Goal: Task Accomplishment & Management: Manage account settings

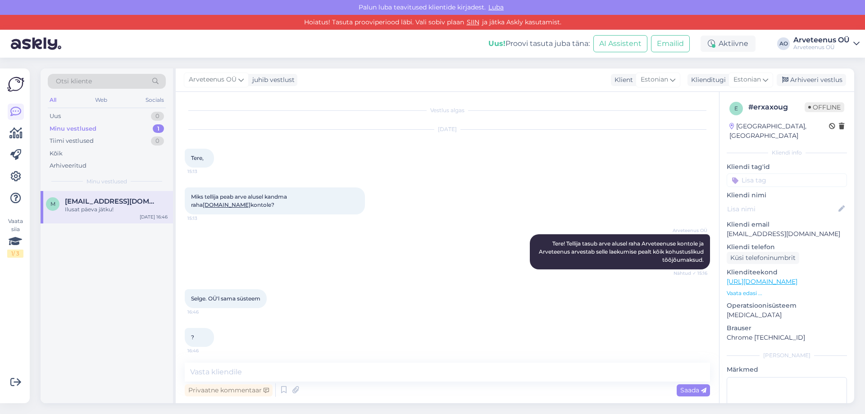
scroll to position [283, 0]
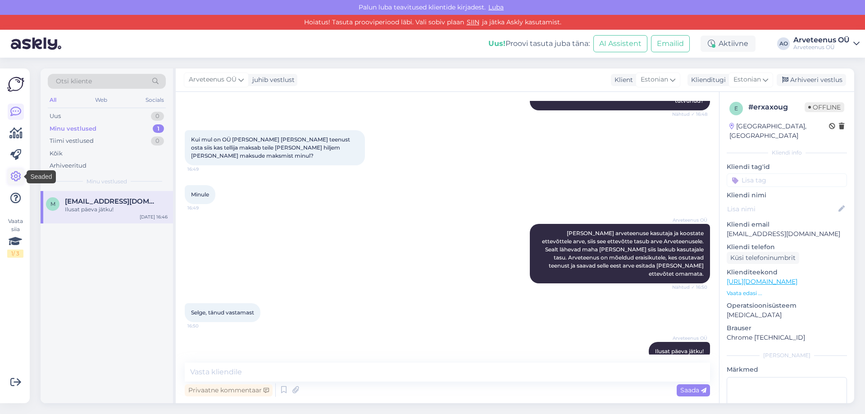
click at [15, 175] on icon at bounding box center [15, 176] width 11 height 11
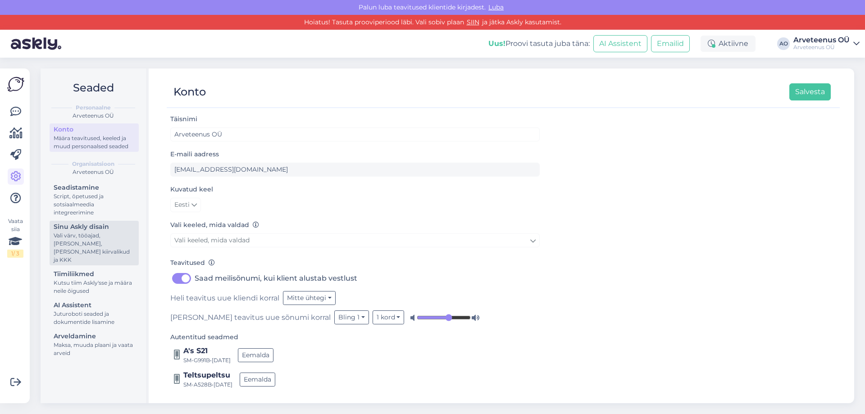
click at [85, 240] on div "Vali värv, tööajad, [PERSON_NAME], [PERSON_NAME] kiirvalikud ja KKK" at bounding box center [94, 248] width 81 height 32
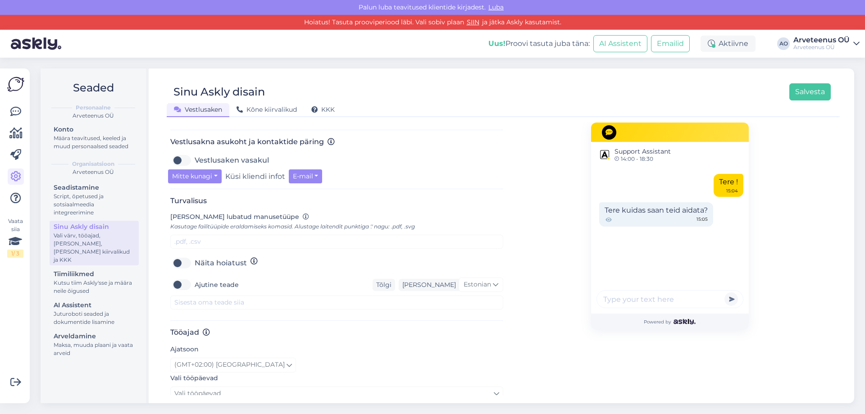
scroll to position [386, 0]
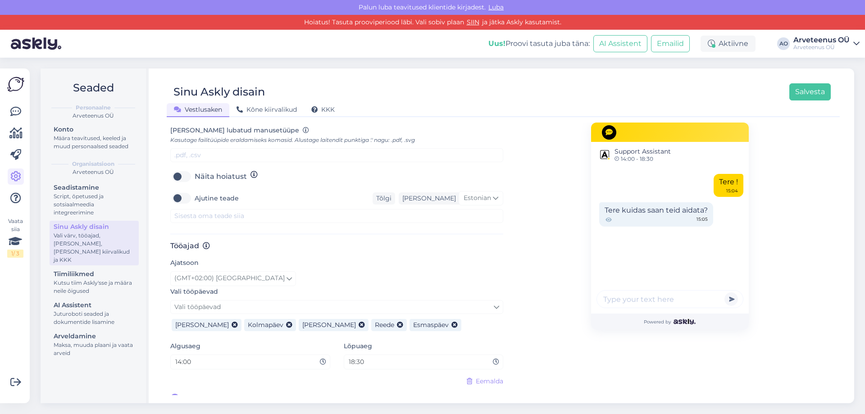
click at [368, 357] on input "18:30" at bounding box center [420, 362] width 145 height 10
click at [350, 357] on input "18:30" at bounding box center [420, 362] width 145 height 10
click at [367, 357] on input "18:30" at bounding box center [420, 362] width 145 height 10
type input "18:00"
click at [824, 88] on button "Salvesta" at bounding box center [809, 91] width 41 height 17
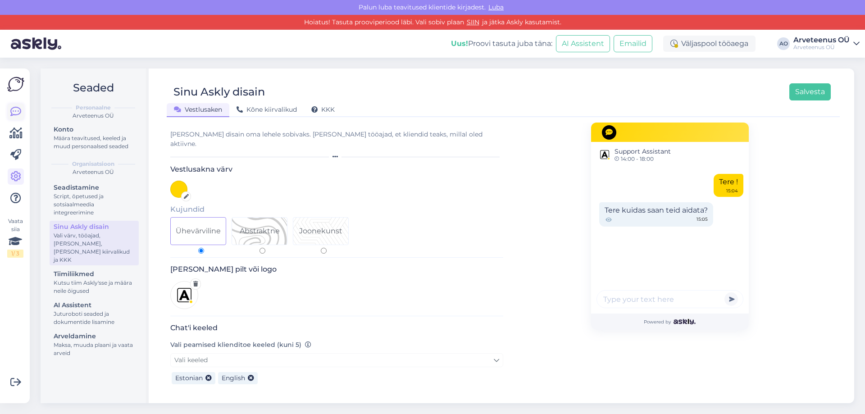
click at [19, 110] on icon at bounding box center [15, 111] width 11 height 11
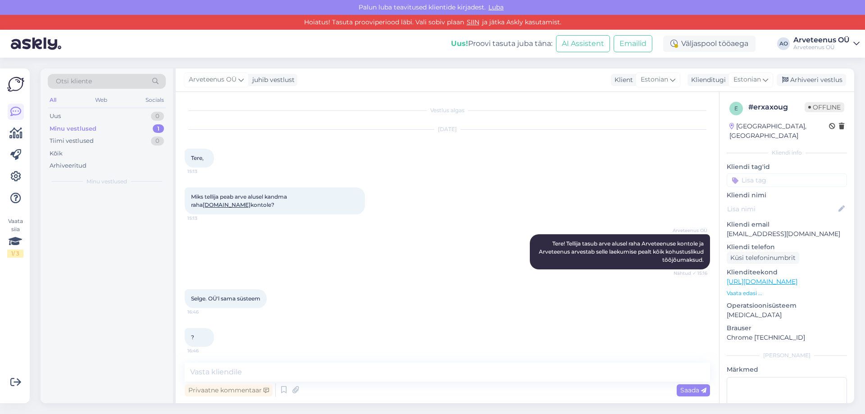
scroll to position [217, 0]
